Goal: Task Accomplishment & Management: Complete application form

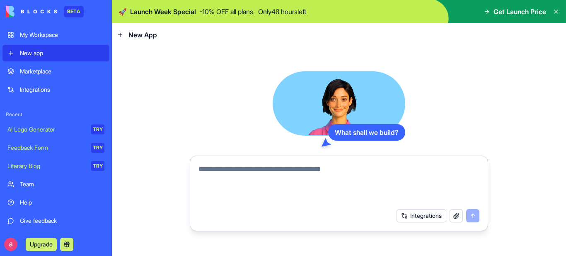
click at [132, 33] on span "New App" at bounding box center [143, 35] width 29 height 10
click at [122, 33] on icon at bounding box center [120, 35] width 7 height 7
click at [557, 10] on icon at bounding box center [556, 11] width 7 height 7
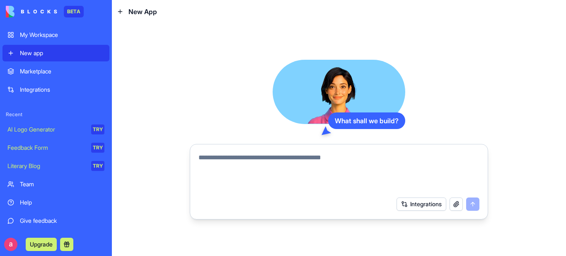
click at [282, 158] on textarea at bounding box center [339, 173] width 281 height 40
drag, startPoint x: 459, startPoint y: 186, endPoint x: 431, endPoint y: 186, distance: 28.2
click at [459, 186] on textarea at bounding box center [339, 173] width 281 height 40
click at [206, 158] on textarea at bounding box center [339, 173] width 281 height 40
paste textarea "**********"
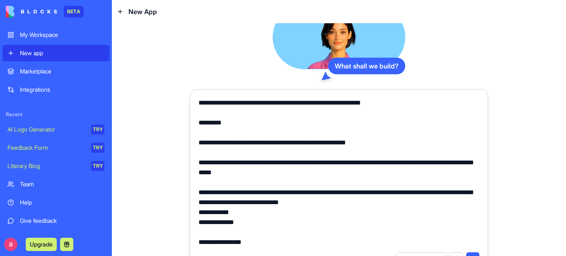
drag, startPoint x: 226, startPoint y: 121, endPoint x: 196, endPoint y: 126, distance: 31.1
click at [199, 126] on textarea at bounding box center [339, 172] width 281 height 149
click at [255, 156] on textarea at bounding box center [339, 172] width 281 height 149
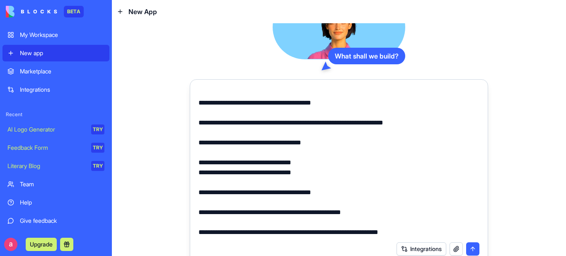
scroll to position [18, 0]
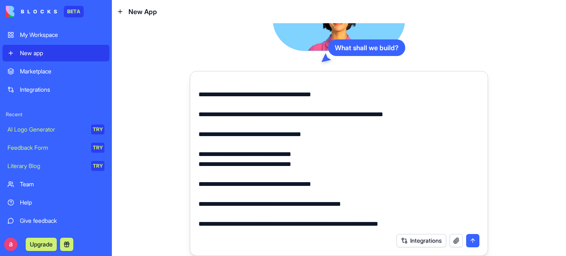
type textarea "**********"
click at [470, 239] on button "submit" at bounding box center [473, 240] width 13 height 13
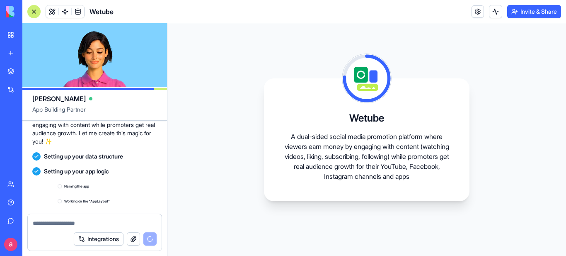
scroll to position [735, 0]
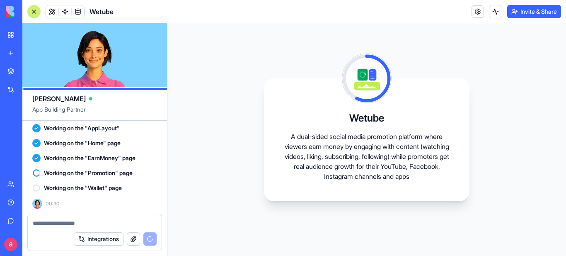
click at [40, 224] on textarea at bounding box center [95, 223] width 124 height 8
paste textarea "**********"
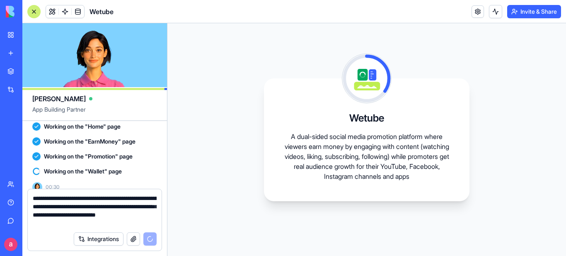
type textarea "**********"
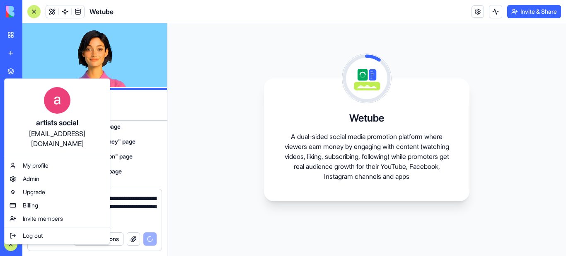
click at [10, 241] on html "**********" at bounding box center [283, 128] width 566 height 256
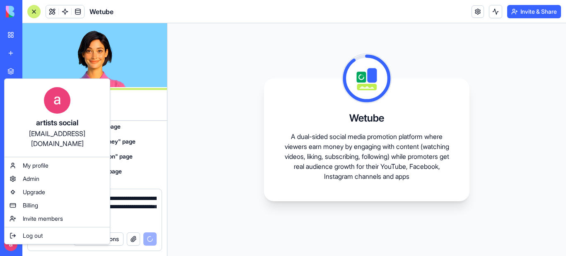
click at [207, 189] on html "**********" at bounding box center [283, 128] width 566 height 256
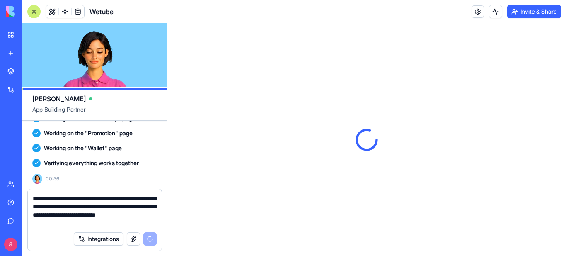
scroll to position [884, 0]
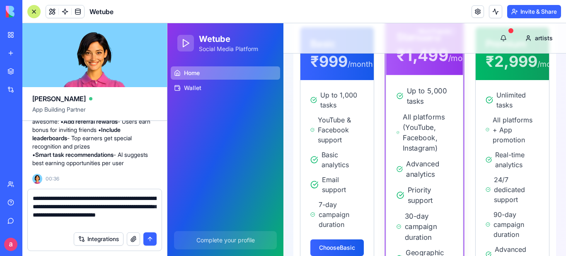
scroll to position [917, 0]
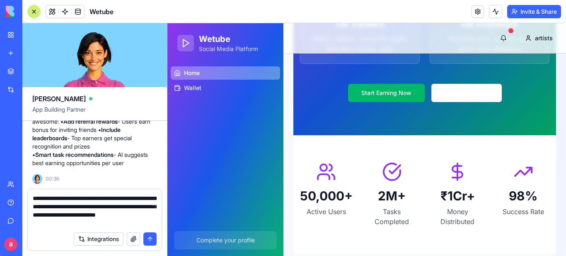
scroll to position [207, 0]
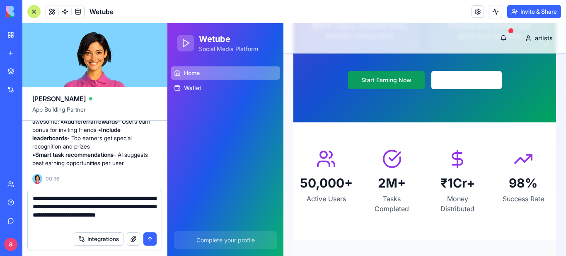
click at [389, 81] on button "Start Earning Now" at bounding box center [386, 80] width 77 height 18
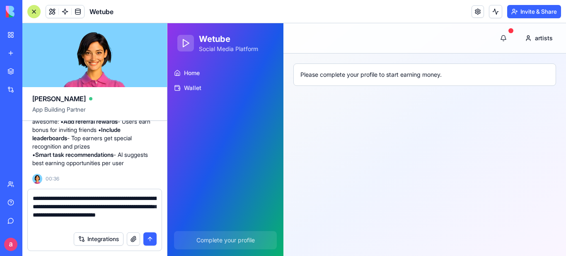
scroll to position [0, 0]
click at [507, 37] on button at bounding box center [504, 38] width 17 height 17
click at [194, 73] on span "Home" at bounding box center [192, 73] width 16 height 8
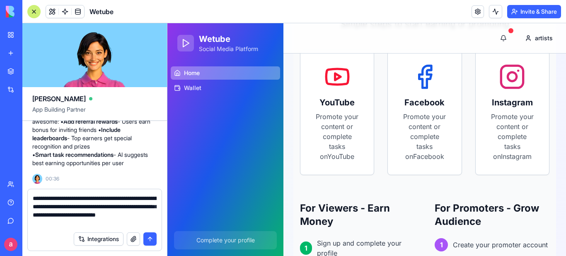
scroll to position [498, 0]
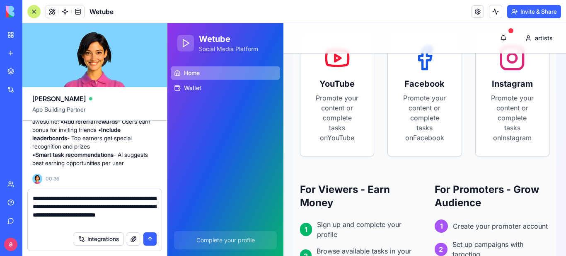
click at [148, 238] on button "submit" at bounding box center [149, 238] width 13 height 13
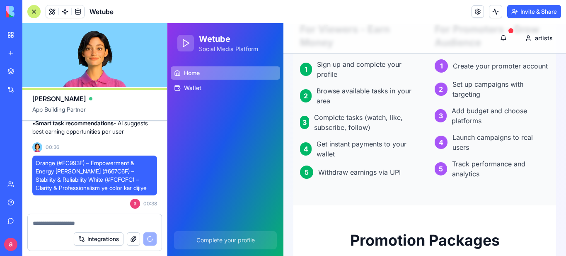
scroll to position [663, 0]
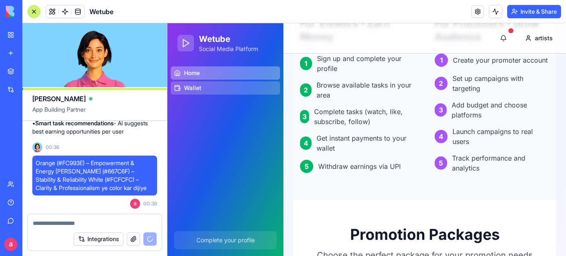
click at [198, 84] on span "Wallet" at bounding box center [192, 88] width 17 height 8
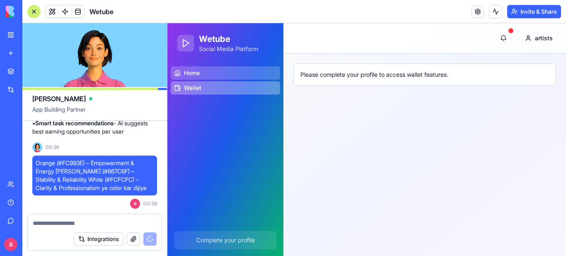
click at [202, 72] on link "Home" at bounding box center [225, 72] width 109 height 13
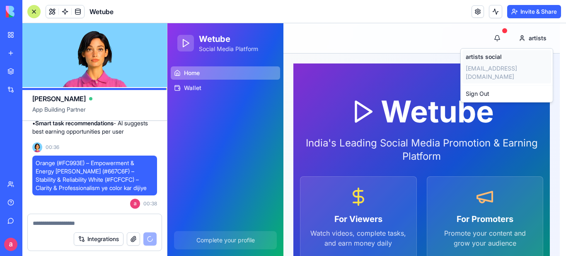
click at [490, 56] on span "artists social" at bounding box center [484, 57] width 36 height 8
click at [484, 56] on span "artists social" at bounding box center [484, 57] width 36 height 8
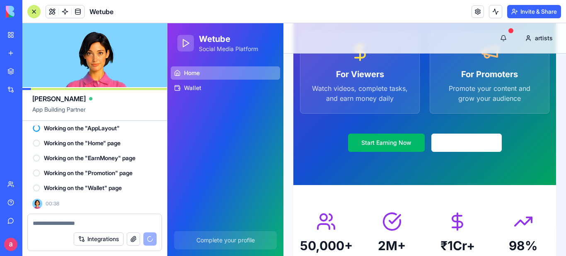
scroll to position [166, 0]
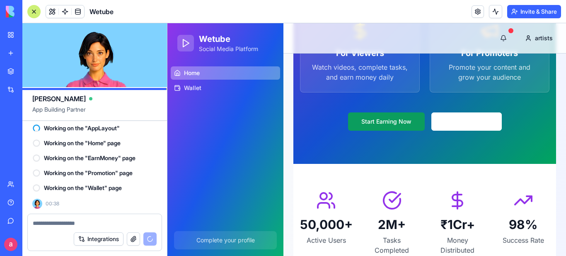
click at [388, 119] on button "Start Earning Now" at bounding box center [386, 121] width 77 height 18
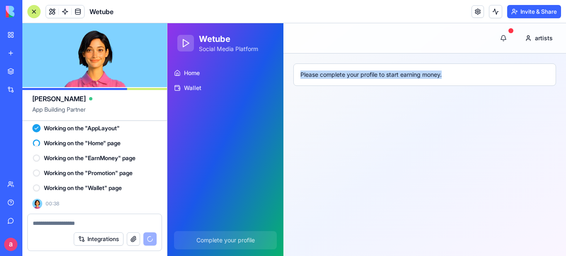
drag, startPoint x: 449, startPoint y: 73, endPoint x: 302, endPoint y: 76, distance: 146.8
click at [302, 76] on div "Please complete your profile to start earning money." at bounding box center [425, 74] width 249 height 8
copy div "Please complete your profile to start earning money."
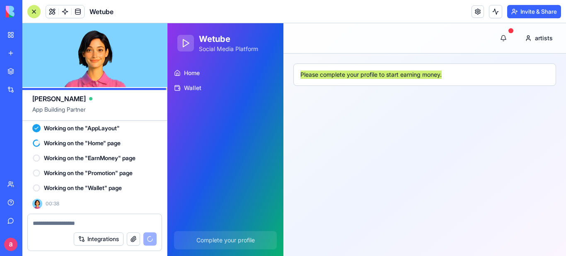
click at [57, 223] on textarea at bounding box center [95, 223] width 124 height 8
paste textarea "**********"
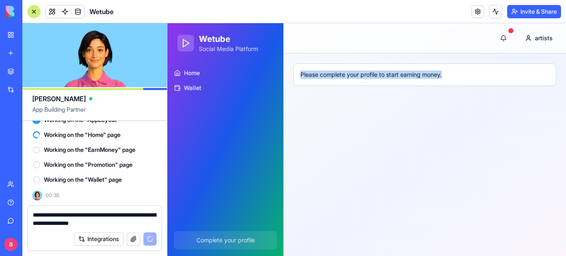
click at [471, 72] on div "Please complete your profile to start earning money." at bounding box center [425, 74] width 249 height 8
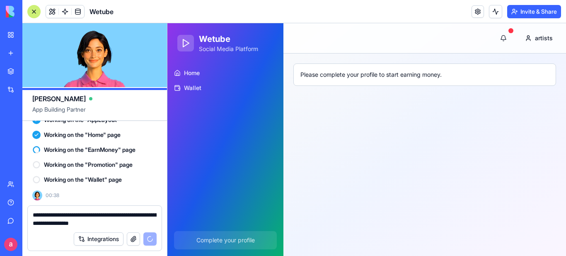
click at [117, 224] on textarea "**********" at bounding box center [95, 219] width 124 height 17
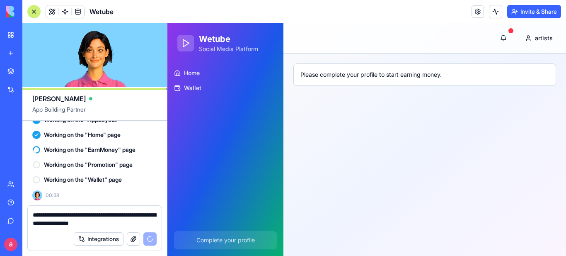
paste textarea "**********"
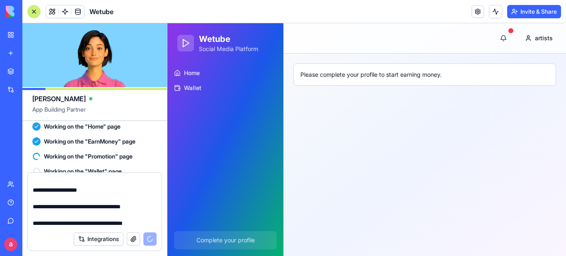
scroll to position [1111, 0]
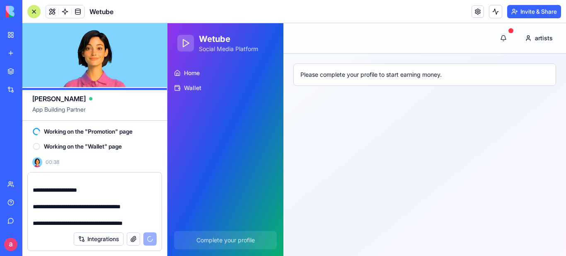
type textarea "**********"
click at [185, 42] on icon at bounding box center [186, 43] width 10 height 10
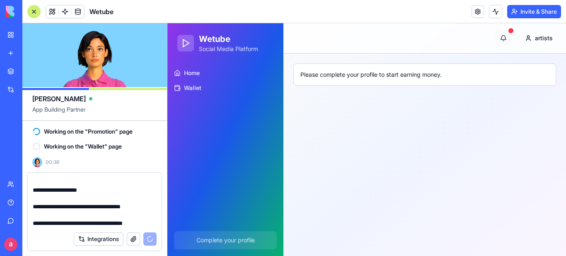
click at [506, 35] on button at bounding box center [504, 38] width 17 height 17
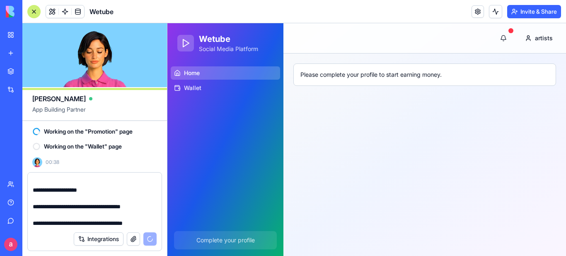
click at [197, 73] on span "Home" at bounding box center [192, 73] width 16 height 8
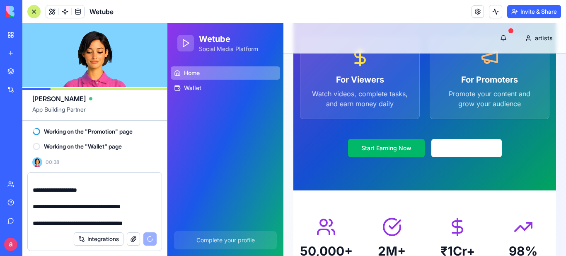
scroll to position [124, 0]
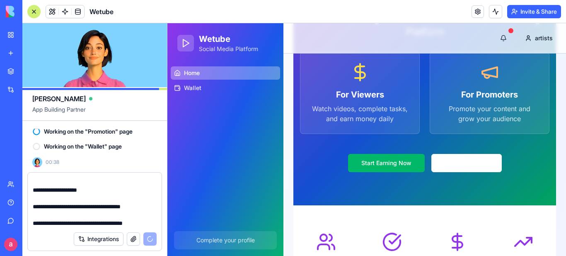
click at [358, 110] on p "Watch videos, complete tasks, and earn money daily" at bounding box center [360, 114] width 99 height 20
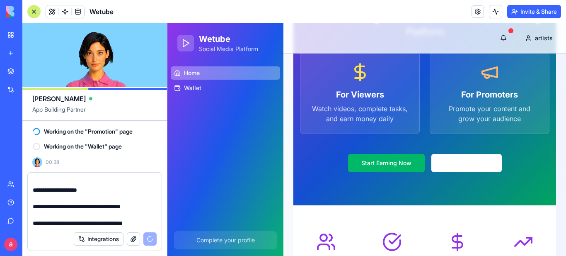
click at [471, 96] on h3 "For Promoters" at bounding box center [489, 95] width 99 height 12
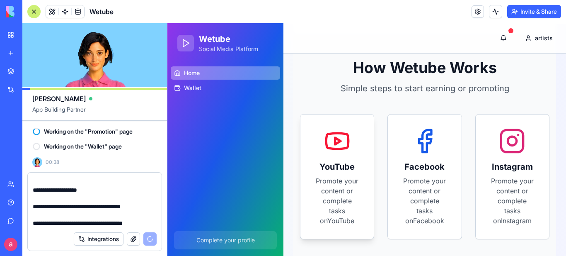
scroll to position [456, 0]
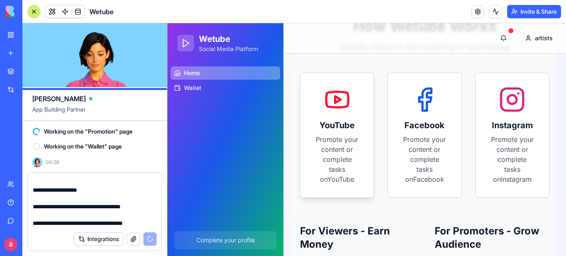
click at [339, 135] on p "Promote your content or complete tasks on YouTube" at bounding box center [337, 159] width 47 height 50
click at [335, 98] on icon at bounding box center [337, 99] width 5 height 7
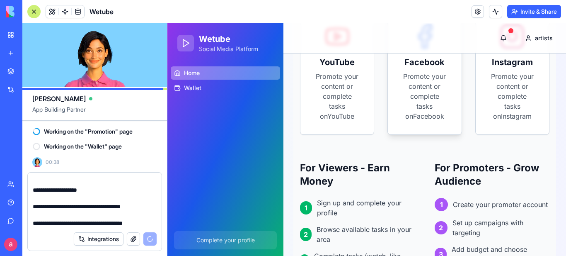
scroll to position [539, 0]
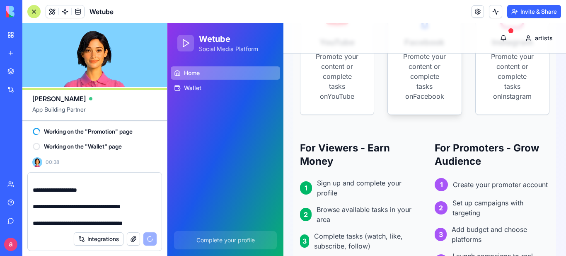
click at [420, 92] on p "Promote your content or complete tasks on Facebook" at bounding box center [424, 76] width 47 height 50
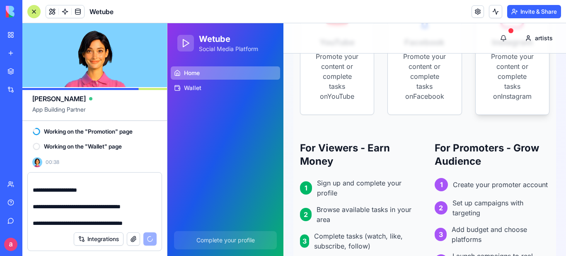
click at [520, 92] on p "Promote your content or complete tasks on Instagram" at bounding box center [512, 76] width 47 height 50
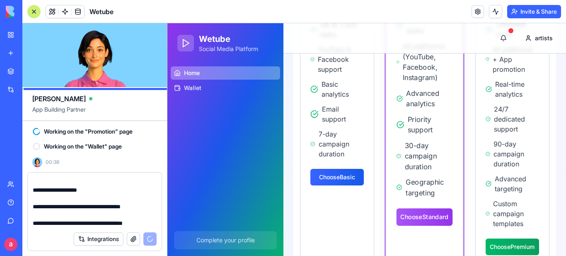
scroll to position [995, 0]
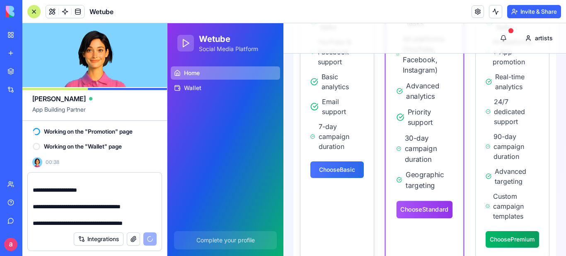
click at [339, 176] on link "Choose Basic" at bounding box center [337, 169] width 53 height 17
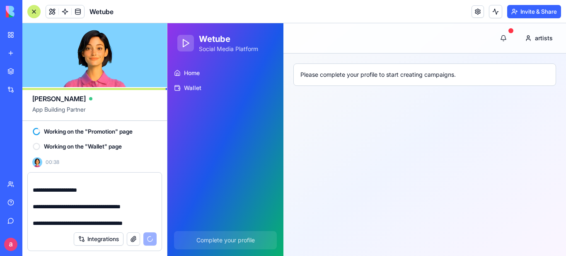
click at [362, 112] on main "Toggle Menu artists Please complete your profile to start creating campaigns." at bounding box center [425, 139] width 283 height 233
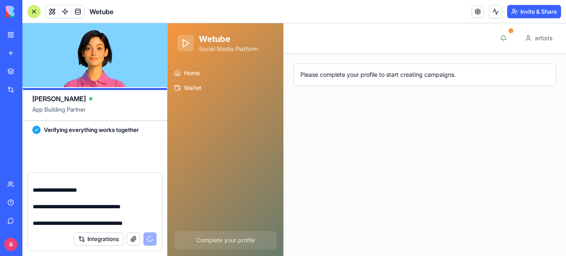
scroll to position [1211, 0]
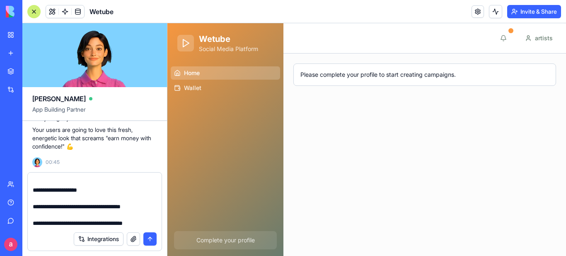
click at [196, 72] on span "Home" at bounding box center [192, 73] width 16 height 8
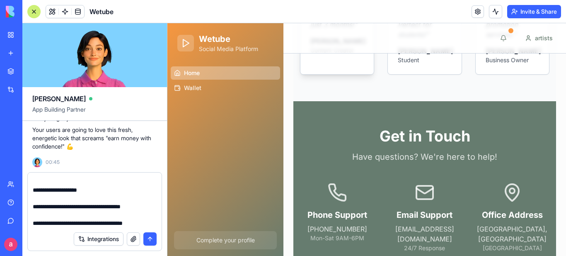
scroll to position [1456, 0]
